Goal: Task Accomplishment & Management: Manage account settings

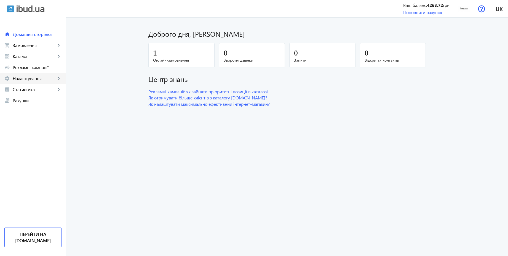
click at [34, 77] on span "Налаштування" at bounding box center [34, 79] width 43 height 6
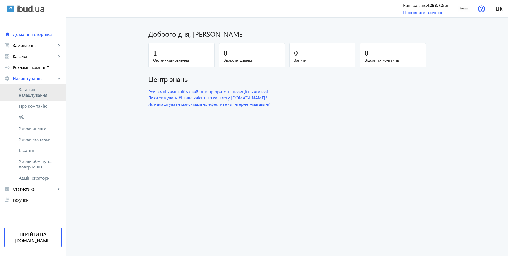
click at [30, 92] on span "Загальні налаштування" at bounding box center [40, 92] width 43 height 11
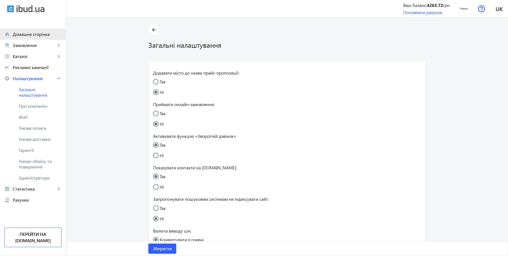
click at [45, 35] on span "Домашня сторінка" at bounding box center [37, 34] width 49 height 6
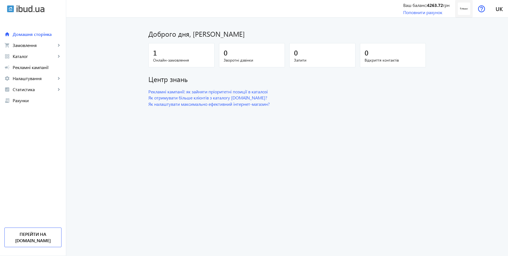
click at [465, 11] on img at bounding box center [464, 8] width 12 height 12
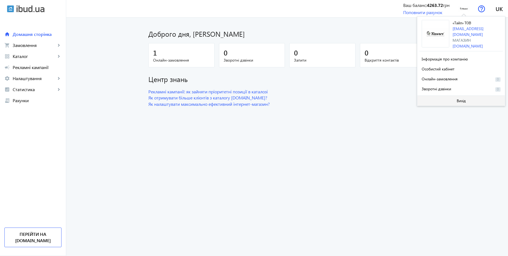
click at [460, 102] on span at bounding box center [461, 100] width 88 height 13
